Goal: Find specific page/section: Find specific page/section

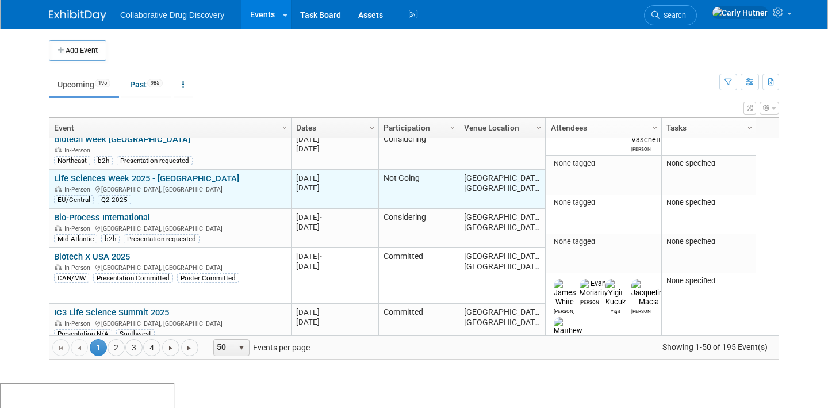
scroll to position [776, 0]
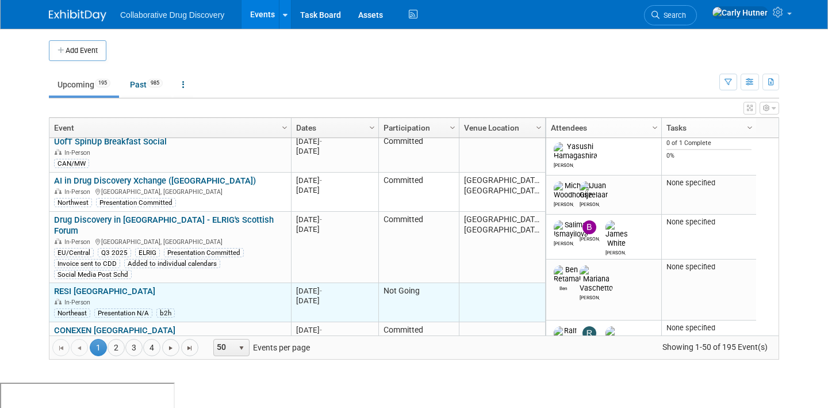
click at [68, 286] on link "RESI [GEOGRAPHIC_DATA]" at bounding box center [104, 291] width 101 height 10
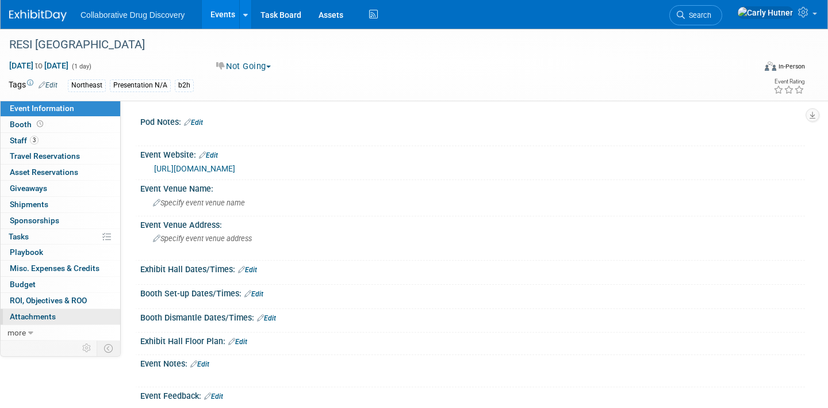
click at [40, 319] on span "Attachments 0" at bounding box center [33, 316] width 46 height 9
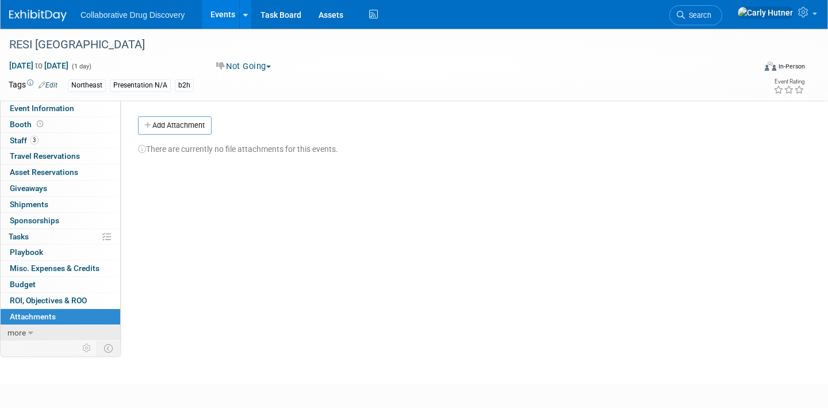
click at [33, 338] on link "more" at bounding box center [61, 333] width 120 height 16
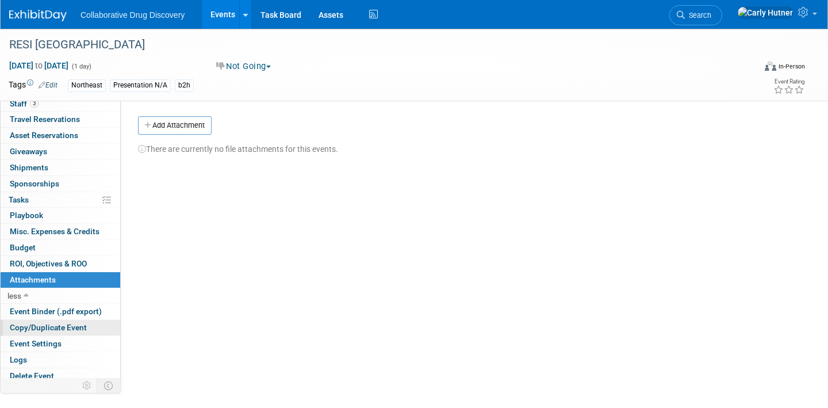
scroll to position [43, 0]
